Goal: Browse casually: Explore the website without a specific task or goal

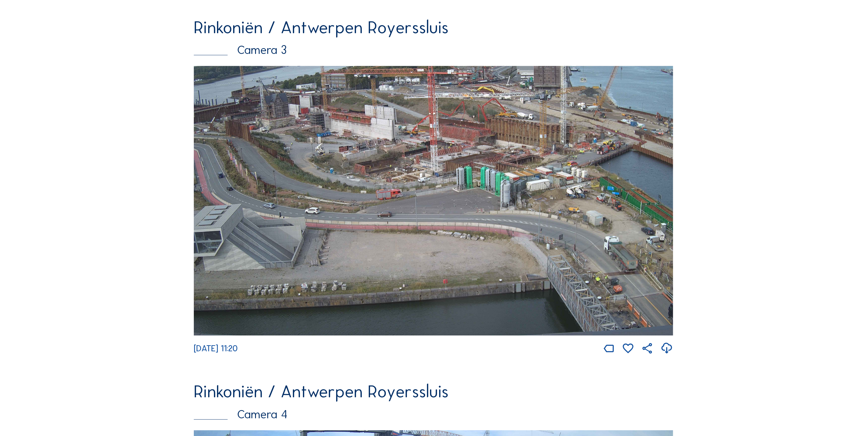
scroll to position [1192, 0]
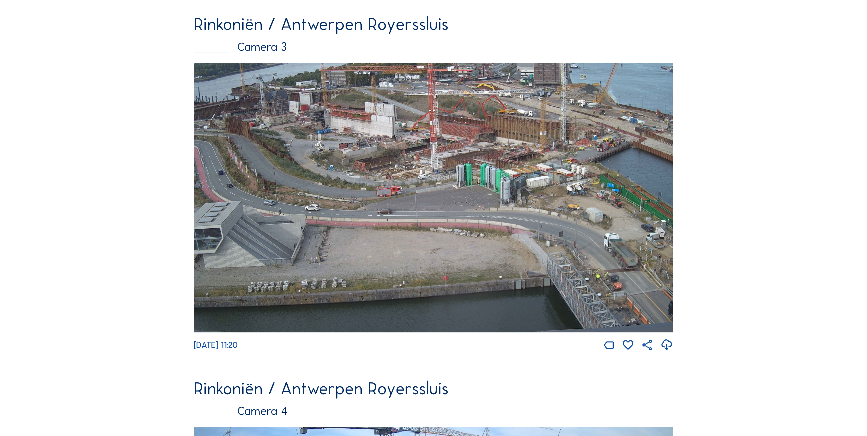
click at [486, 139] on img at bounding box center [433, 198] width 479 height 270
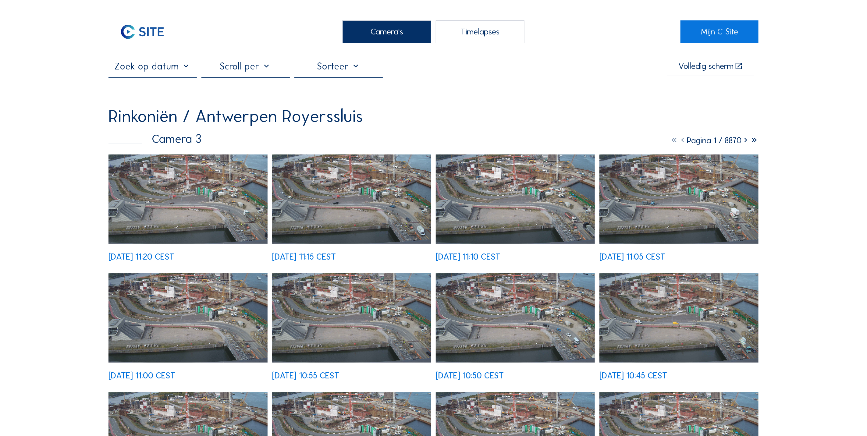
click at [200, 172] on img at bounding box center [188, 200] width 159 height 90
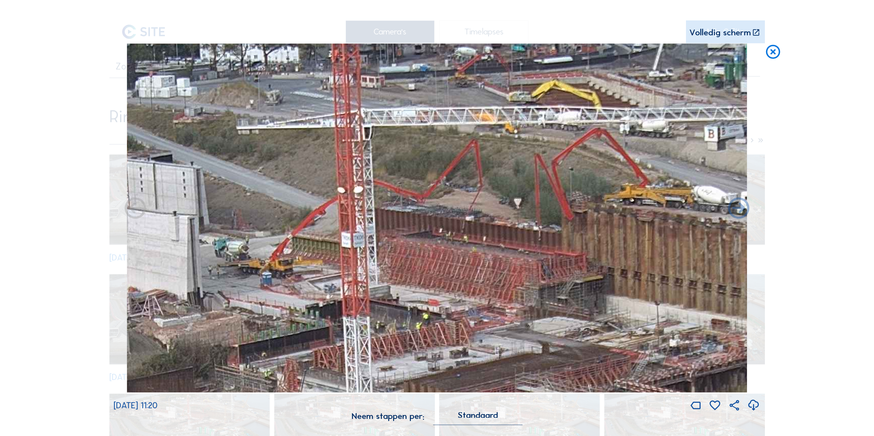
drag, startPoint x: 436, startPoint y: 151, endPoint x: 330, endPoint y: 309, distance: 190.0
click at [330, 309] on img at bounding box center [437, 218] width 620 height 349
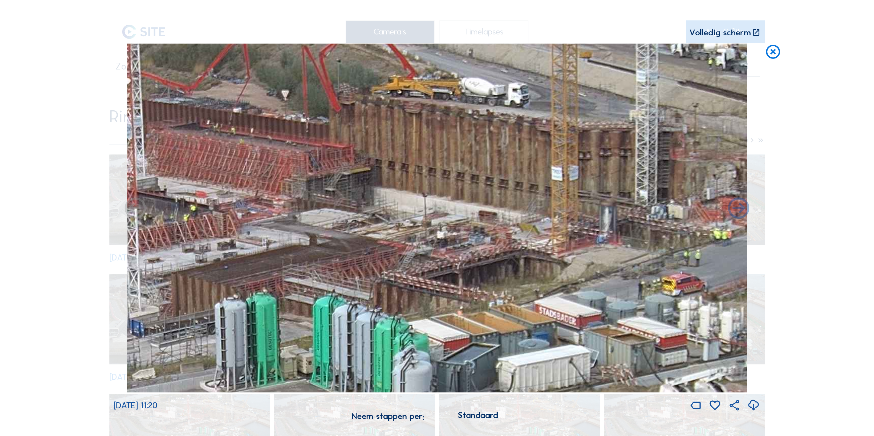
drag, startPoint x: 486, startPoint y: 278, endPoint x: 253, endPoint y: 169, distance: 257.5
click at [246, 171] on img at bounding box center [437, 218] width 620 height 349
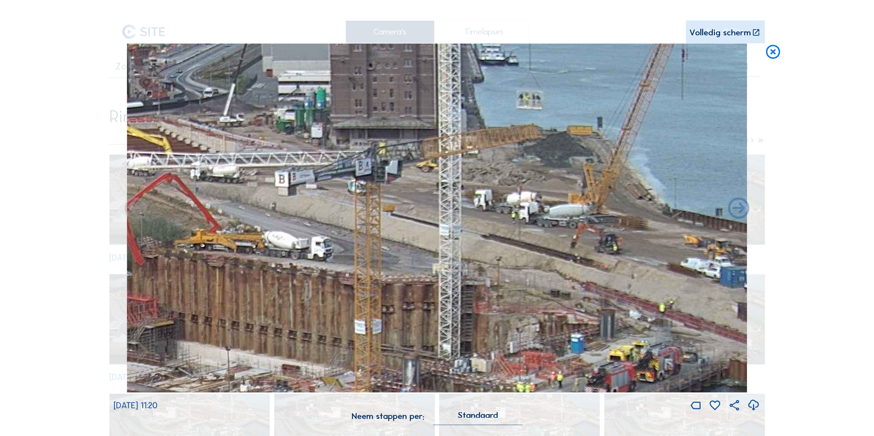
drag, startPoint x: 491, startPoint y: 134, endPoint x: 302, endPoint y: 359, distance: 294.2
click at [302, 359] on img at bounding box center [437, 218] width 620 height 349
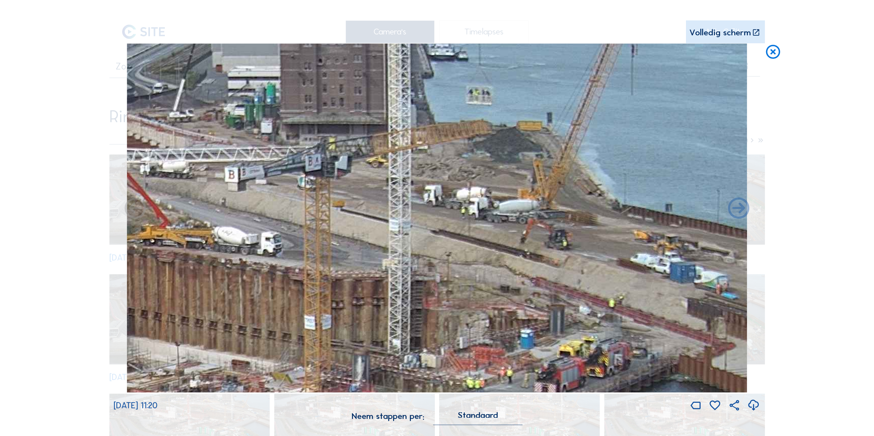
drag, startPoint x: 488, startPoint y: 231, endPoint x: 438, endPoint y: 299, distance: 84.8
click at [438, 299] on img at bounding box center [437, 218] width 620 height 349
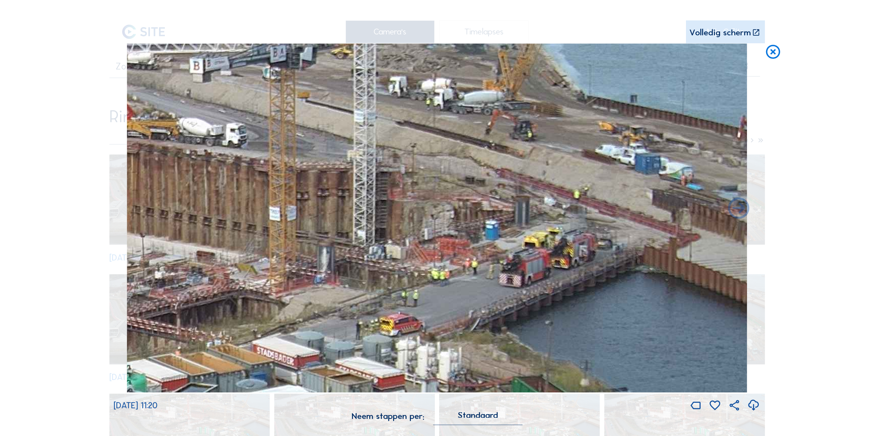
drag, startPoint x: 462, startPoint y: 269, endPoint x: 421, endPoint y: 158, distance: 118.6
click at [421, 158] on img at bounding box center [437, 218] width 620 height 349
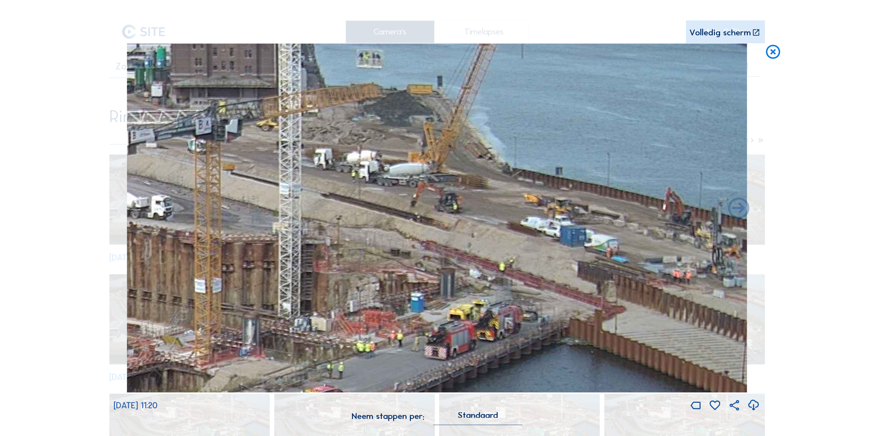
drag, startPoint x: 452, startPoint y: 210, endPoint x: 381, endPoint y: 273, distance: 95.6
click at [381, 273] on img at bounding box center [437, 218] width 620 height 349
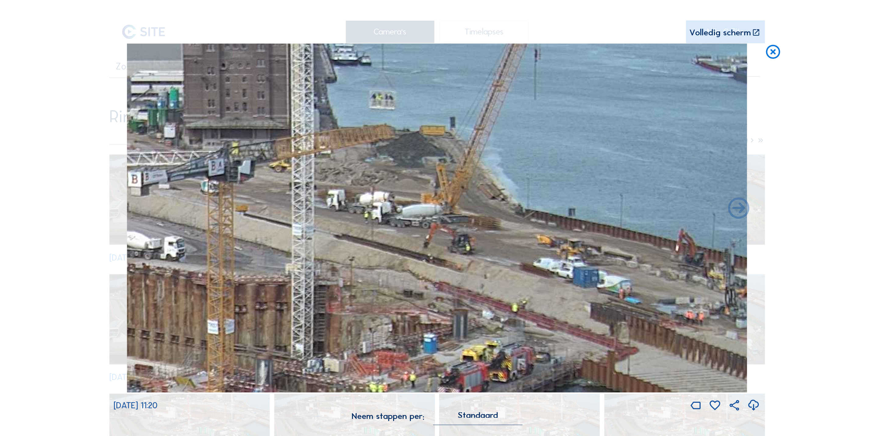
drag, startPoint x: 383, startPoint y: 272, endPoint x: 396, endPoint y: 395, distance: 124.4
click at [396, 395] on div "[DATE] 11:20" at bounding box center [437, 228] width 647 height 369
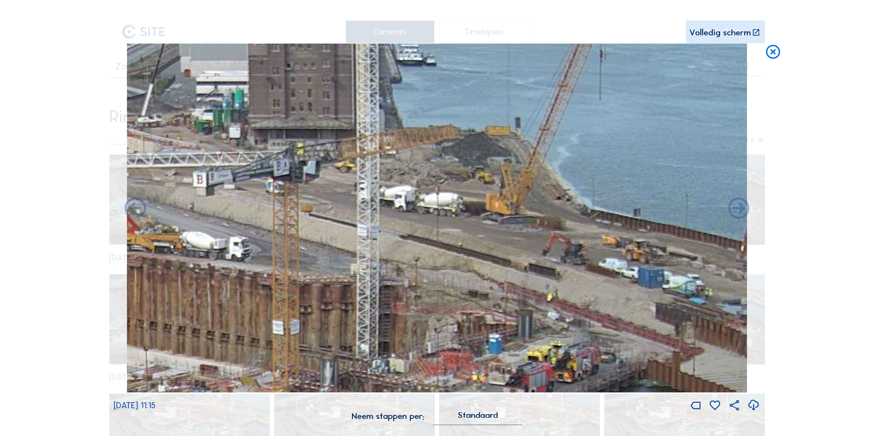
drag, startPoint x: 404, startPoint y: 256, endPoint x: 469, endPoint y: 292, distance: 74.2
click at [469, 292] on img at bounding box center [437, 218] width 620 height 349
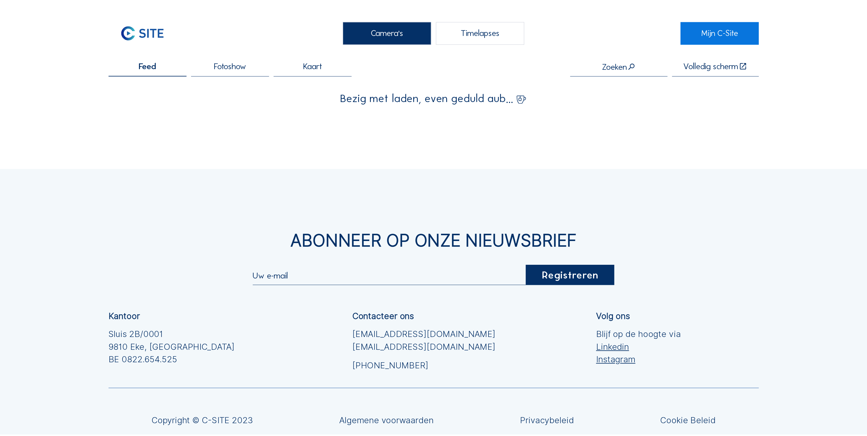
scroll to position [78, 0]
